Goal: Task Accomplishment & Management: Use online tool/utility

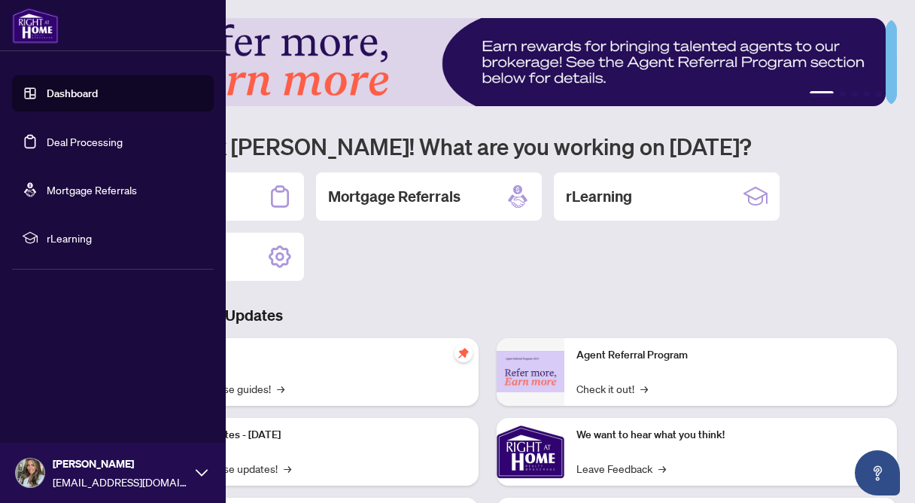
click at [47, 139] on link "Deal Processing" at bounding box center [85, 142] width 76 height 14
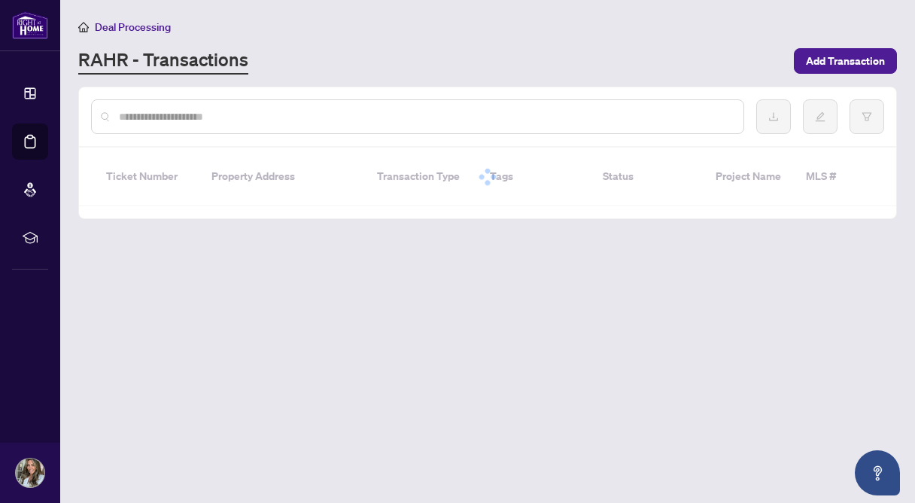
click at [443, 119] on input "text" at bounding box center [425, 116] width 612 height 17
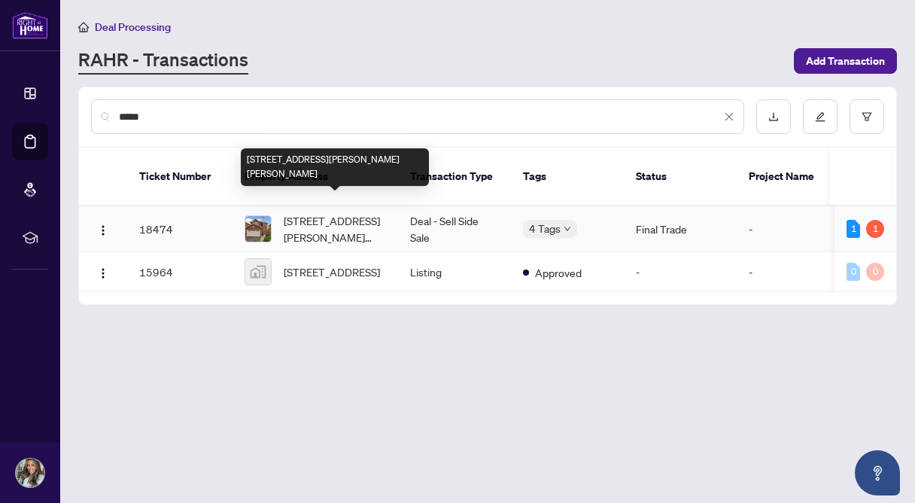
type input "*****"
click at [358, 212] on span "[STREET_ADDRESS][PERSON_NAME][PERSON_NAME]" at bounding box center [335, 228] width 102 height 33
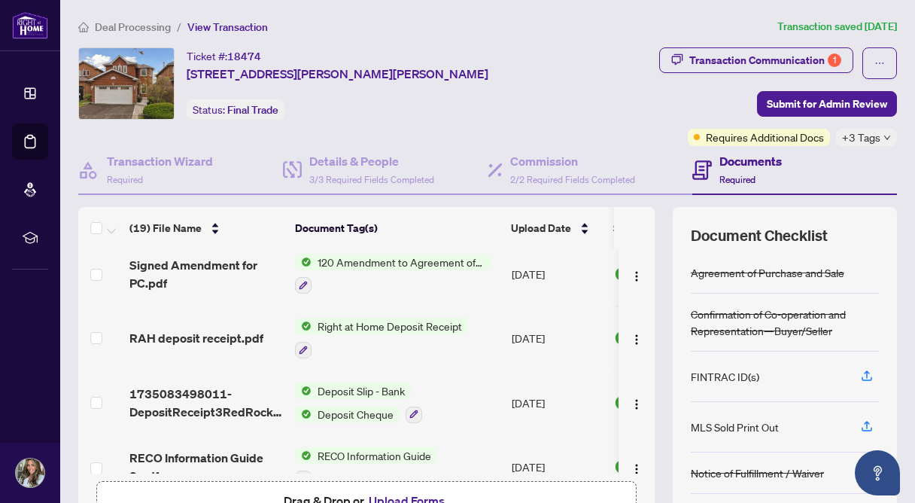
scroll to position [666, 0]
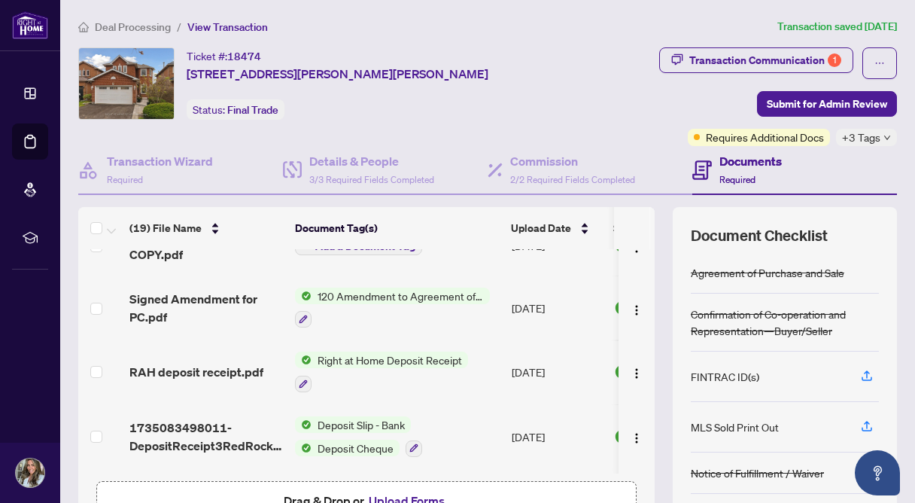
click at [431, 304] on span "120 Amendment to Agreement of Purchase and Sale" at bounding box center [400, 295] width 178 height 17
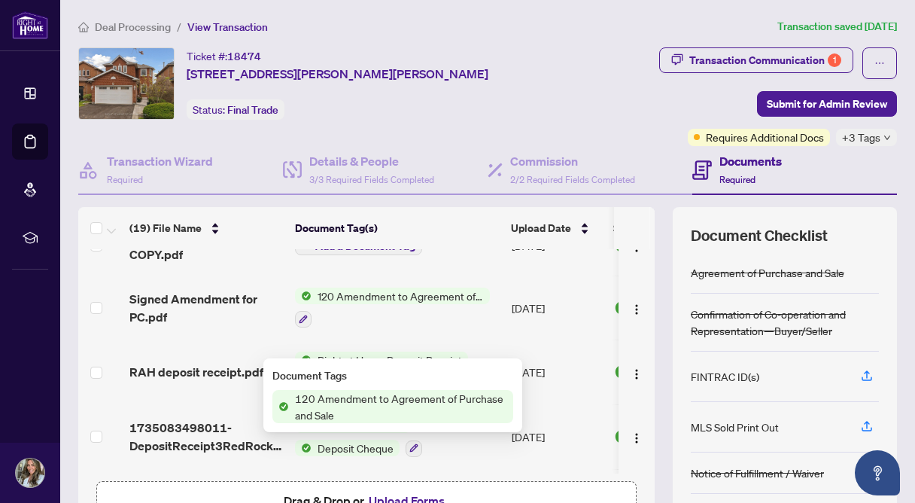
click at [397, 395] on span "120 Amendment to Agreement of Purchase and Sale" at bounding box center [401, 406] width 224 height 33
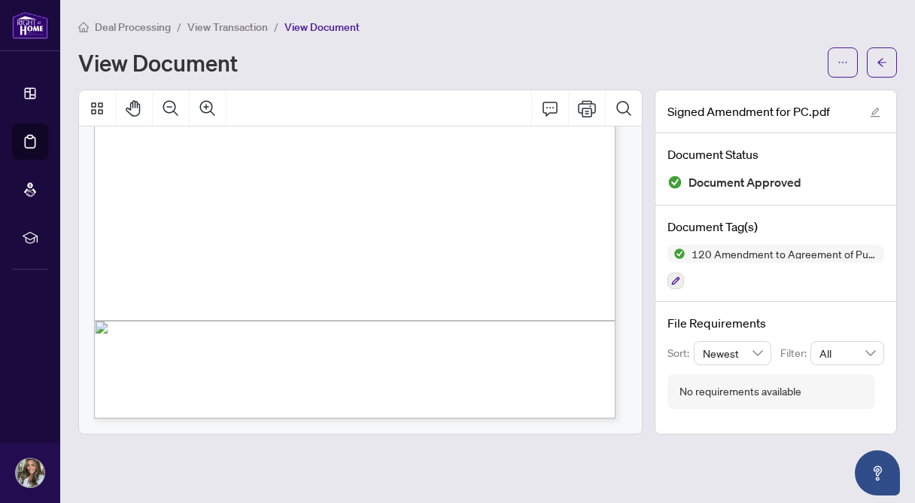
scroll to position [1089, 0]
